Goal: Task Accomplishment & Management: Use online tool/utility

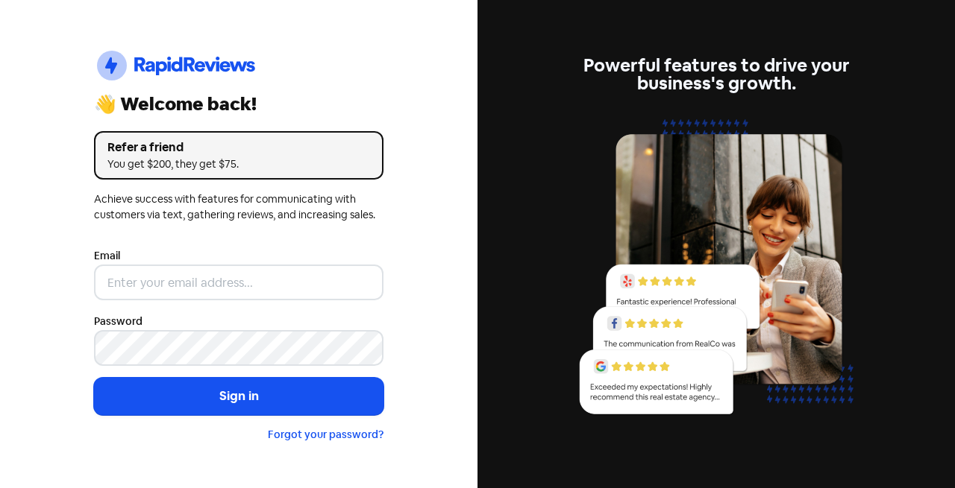
click at [192, 281] on input "email" at bounding box center [238, 283] width 289 height 36
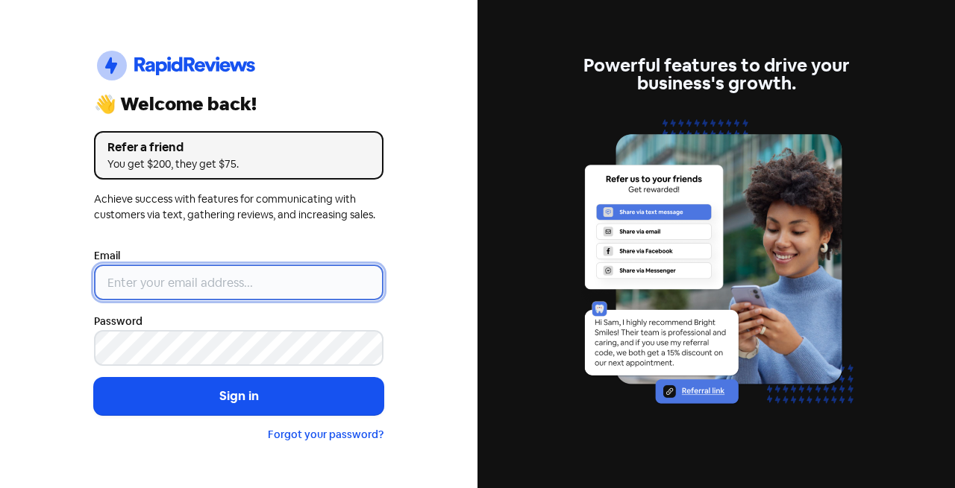
type input "[EMAIL_ADDRESS][DOMAIN_NAME]"
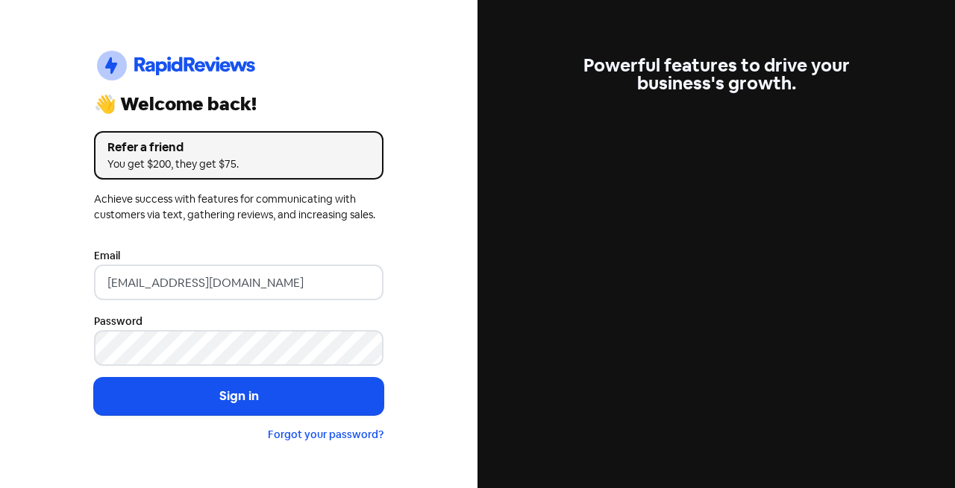
click at [332, 405] on button "Sign in" at bounding box center [238, 396] width 289 height 37
